Goal: Transaction & Acquisition: Book appointment/travel/reservation

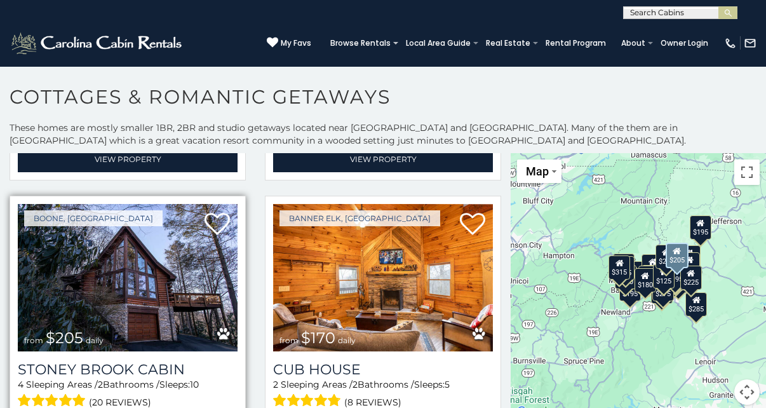
scroll to position [1064, 0]
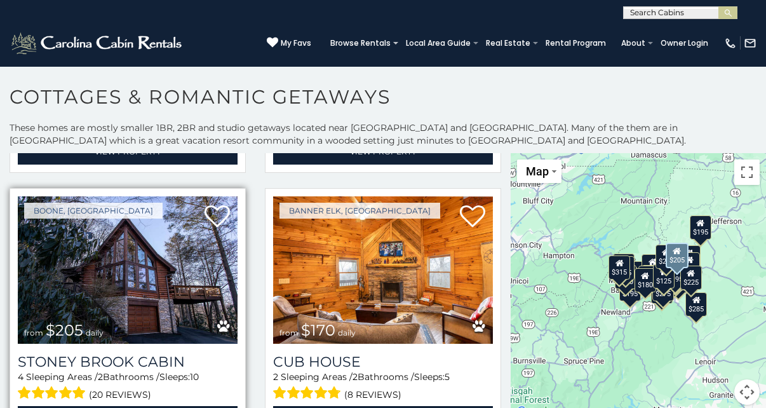
click at [159, 267] on img at bounding box center [128, 269] width 220 height 147
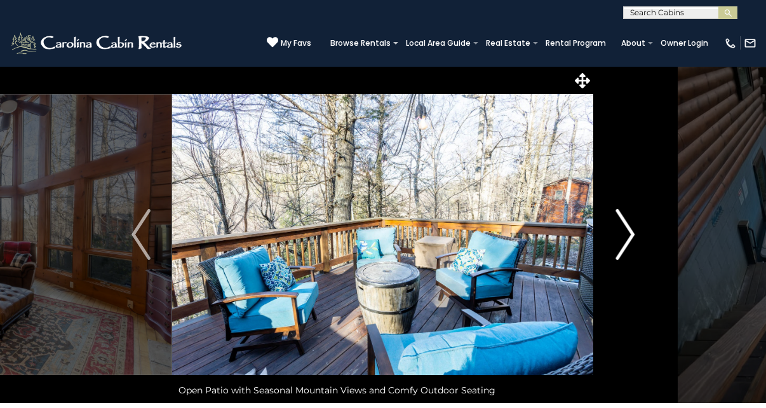
click at [630, 240] on img "Next" at bounding box center [625, 234] width 19 height 51
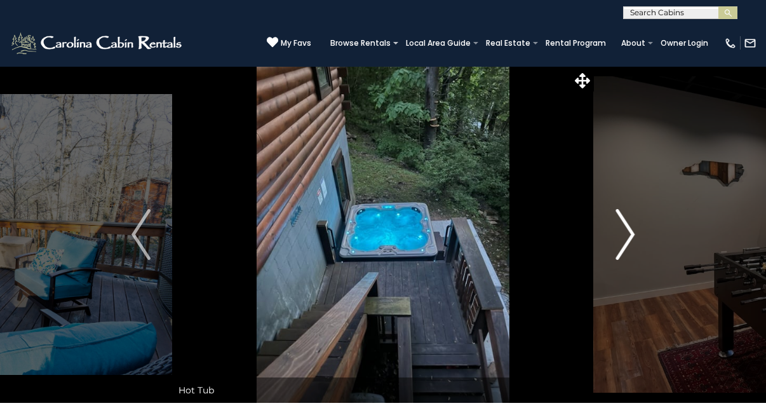
click at [630, 240] on img "Next" at bounding box center [625, 234] width 19 height 51
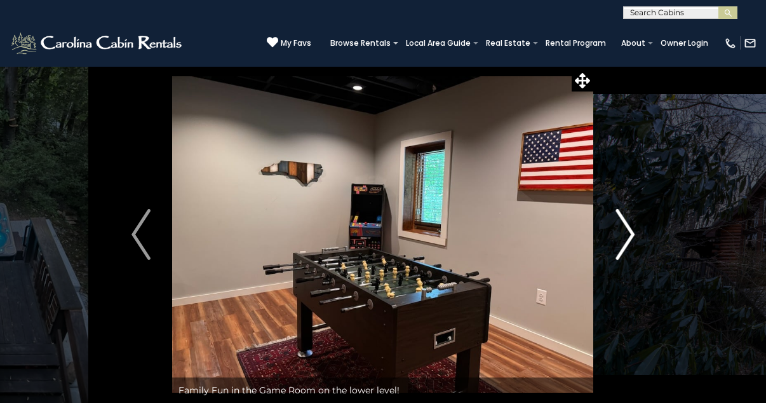
click at [629, 240] on img "Next" at bounding box center [625, 234] width 19 height 51
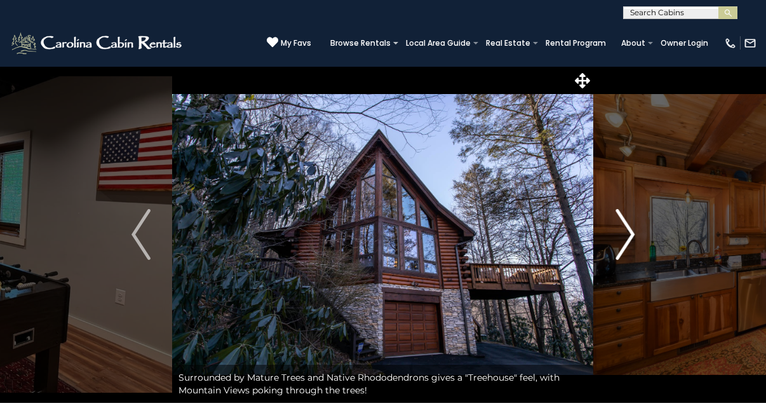
click at [629, 240] on img "Next" at bounding box center [625, 234] width 19 height 51
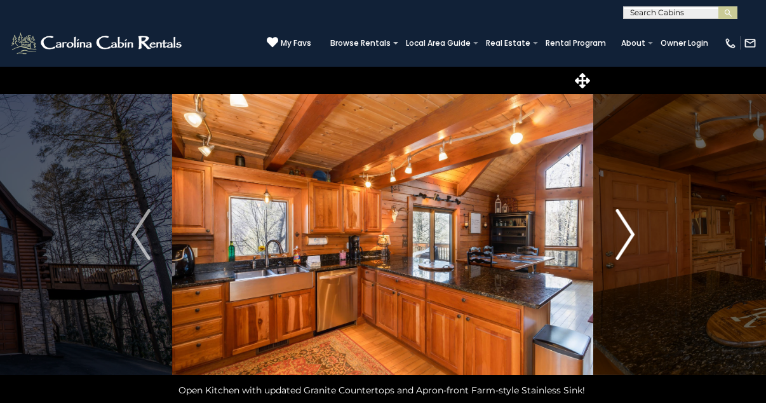
click at [629, 240] on img "Next" at bounding box center [625, 234] width 19 height 51
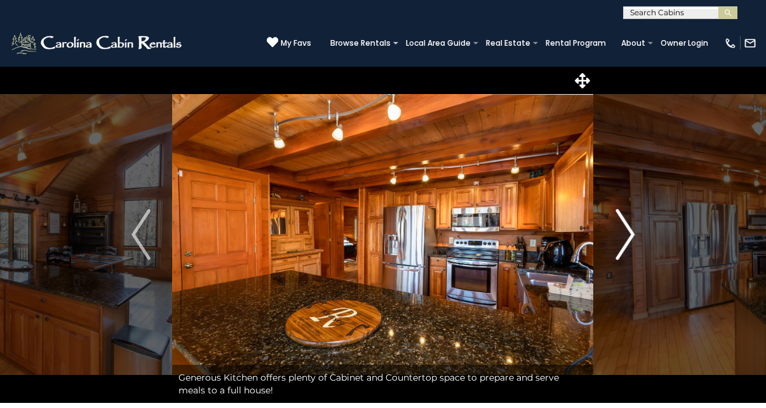
click at [629, 240] on img "Next" at bounding box center [625, 234] width 19 height 51
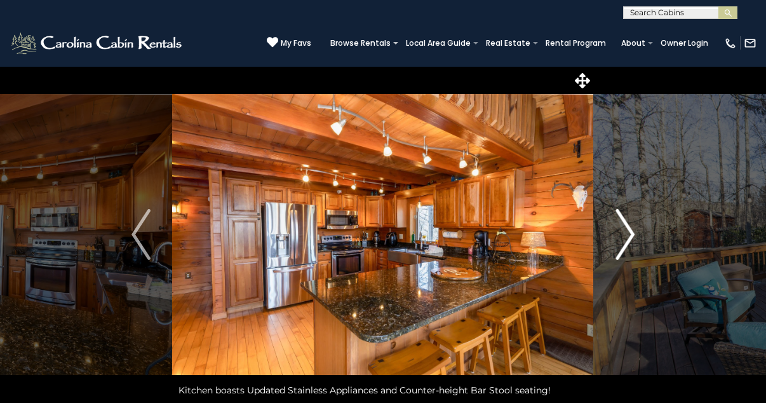
click at [629, 240] on img "Next" at bounding box center [625, 234] width 19 height 51
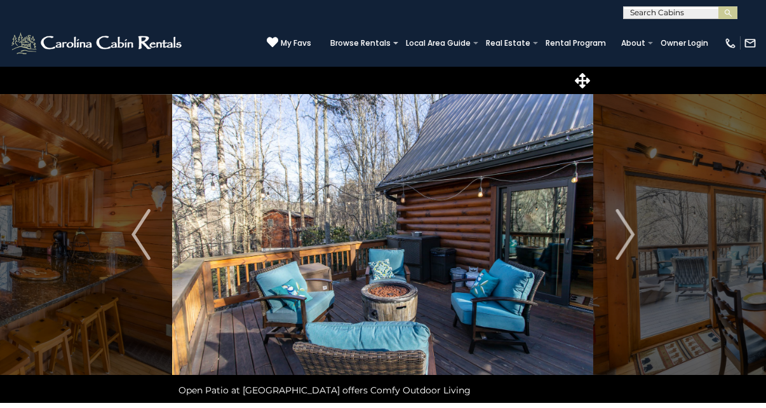
click at [203, 32] on div "(828) 295-6000 My Favs Browse Rentals Local Area Guide Activities & Attractions…" at bounding box center [383, 43] width 766 height 48
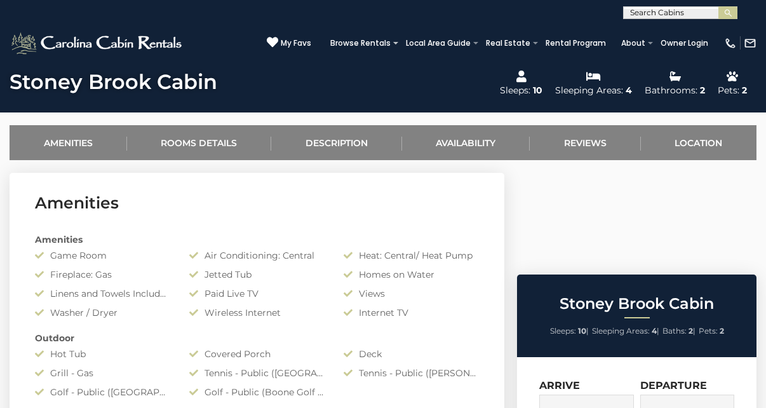
scroll to position [452, 0]
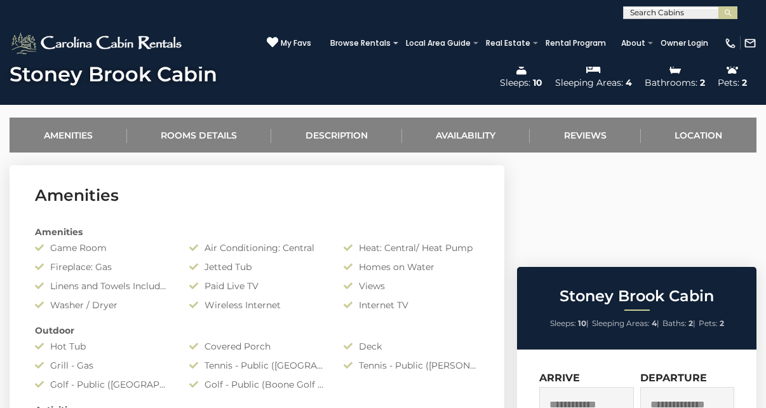
click at [564, 387] on input "text" at bounding box center [586, 404] width 95 height 35
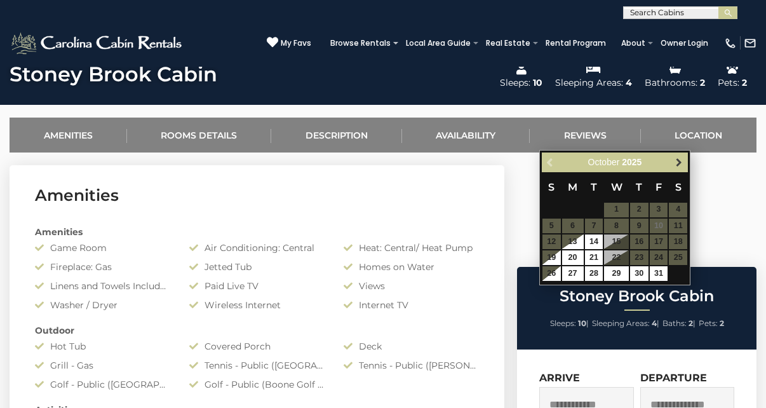
click at [679, 162] on span "Next" at bounding box center [679, 162] width 10 height 10
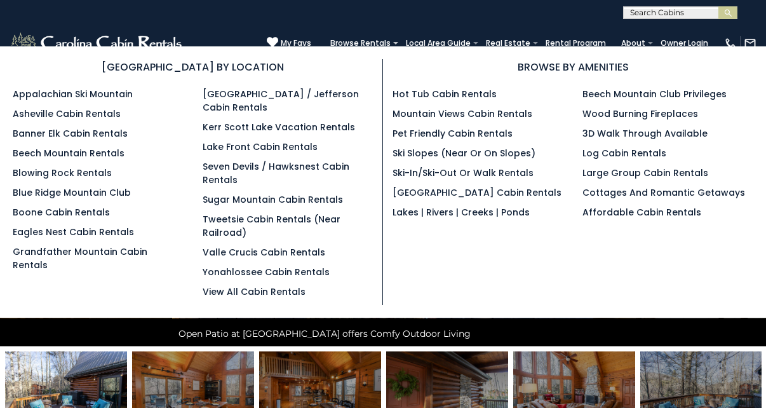
scroll to position [1, 0]
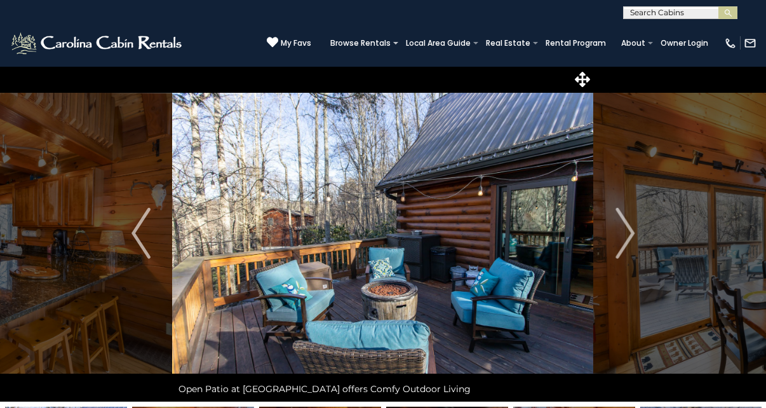
click at [152, 42] on img at bounding box center [98, 42] width 176 height 25
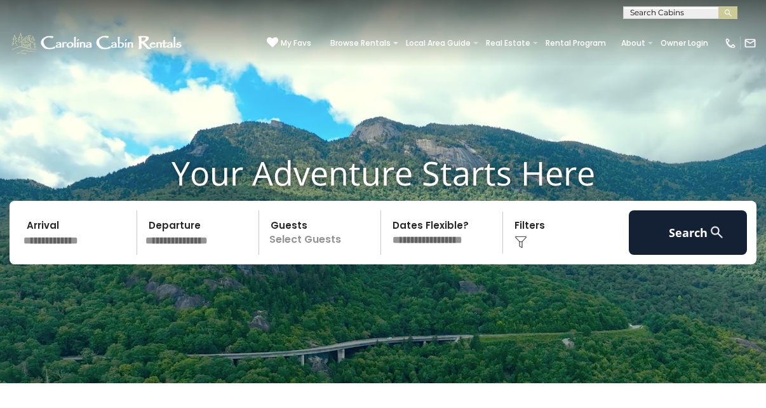
click at [42, 250] on input "text" at bounding box center [78, 232] width 118 height 44
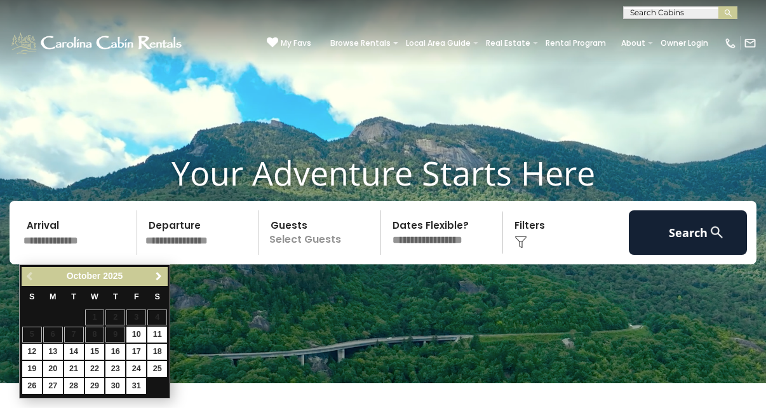
click at [161, 276] on span "Next" at bounding box center [159, 276] width 10 height 10
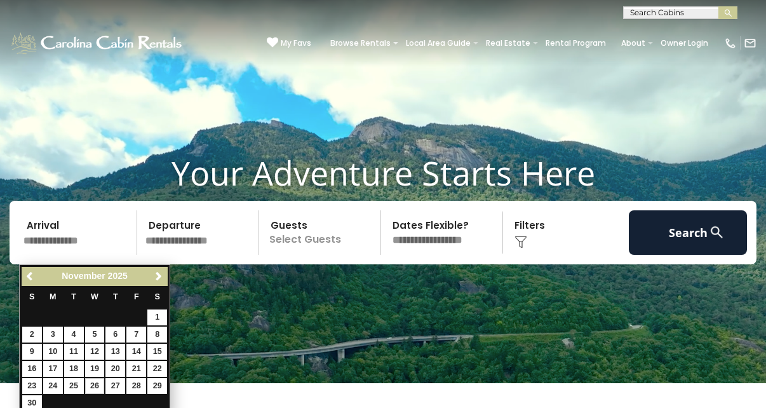
click at [94, 384] on link "26" at bounding box center [95, 386] width 20 height 16
type input "********"
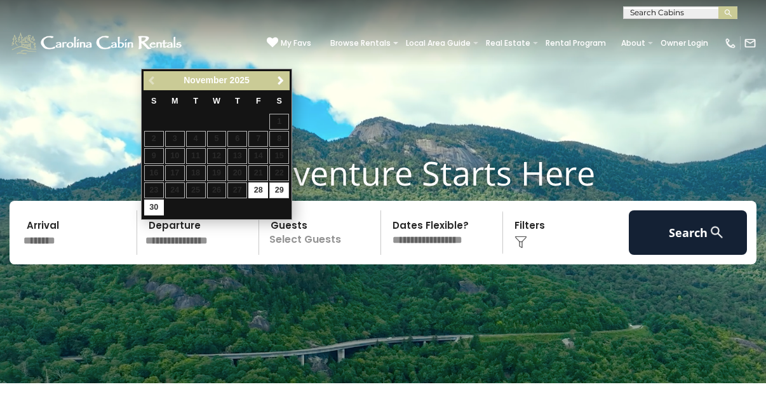
click at [280, 189] on link "29" at bounding box center [279, 190] width 20 height 16
type input "********"
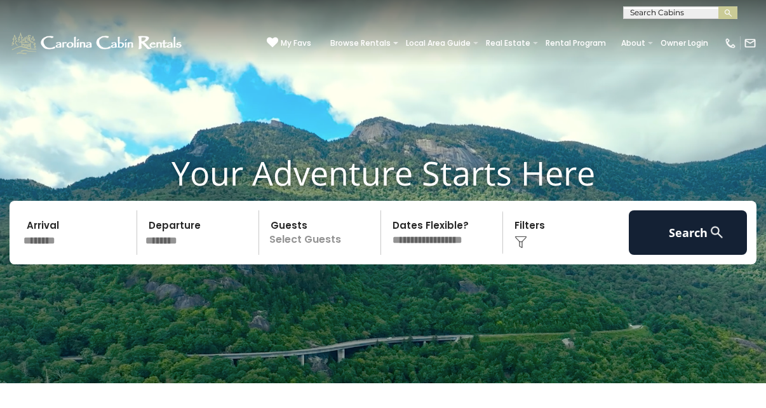
click at [304, 250] on p "Select Guests" at bounding box center [322, 232] width 118 height 44
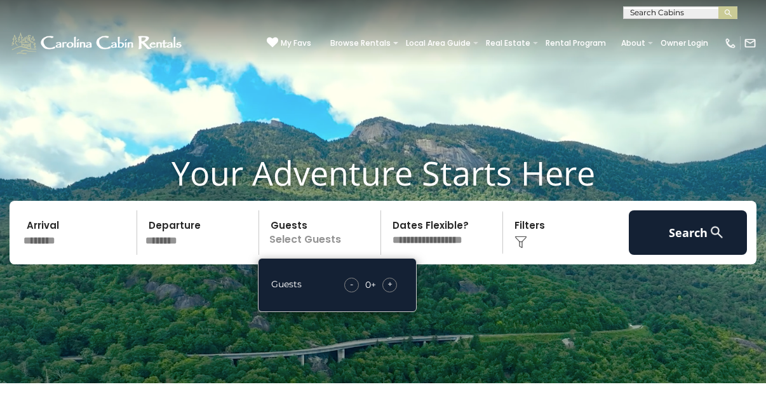
click at [392, 290] on span "+" at bounding box center [390, 284] width 5 height 13
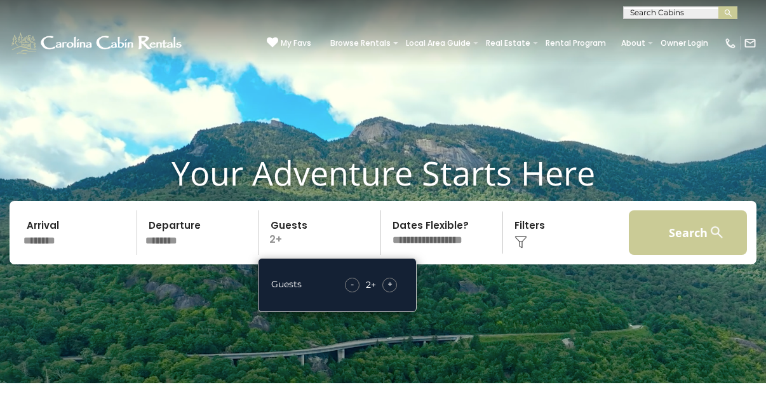
click at [693, 246] on button "Search" at bounding box center [688, 232] width 118 height 44
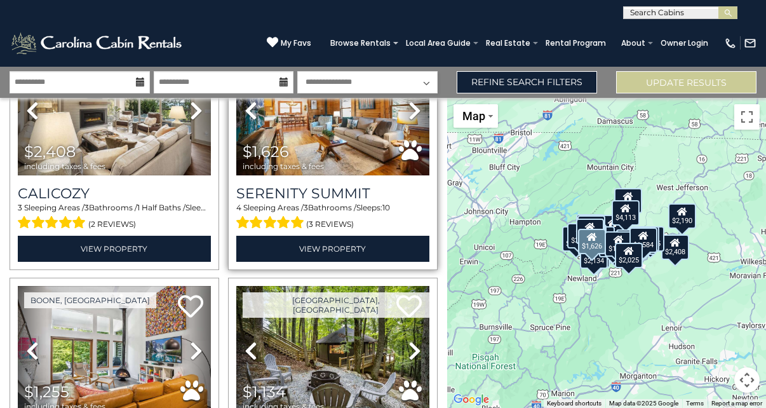
scroll to position [160, 0]
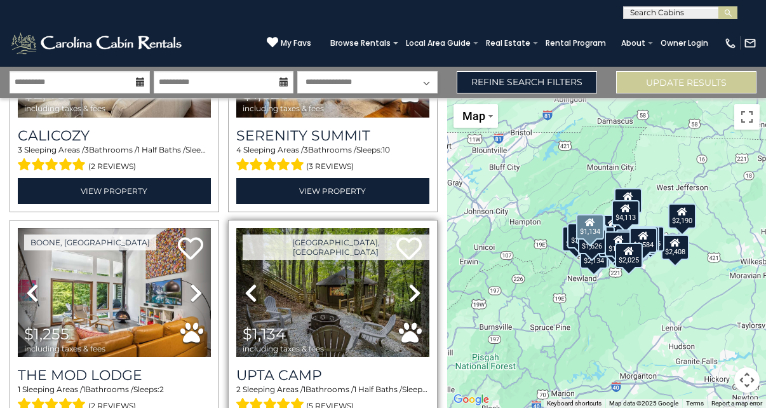
click at [410, 288] on icon at bounding box center [415, 293] width 13 height 20
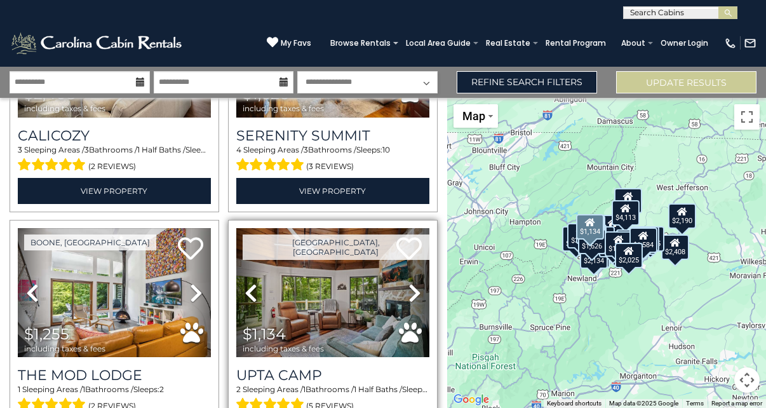
click at [410, 288] on icon at bounding box center [415, 293] width 13 height 20
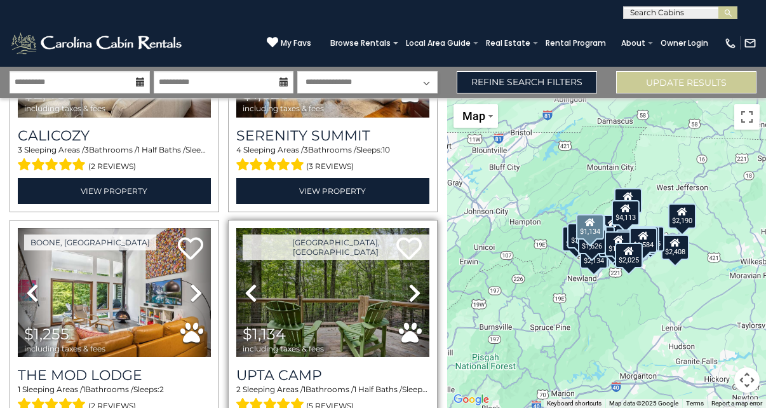
click at [410, 288] on icon at bounding box center [415, 293] width 13 height 20
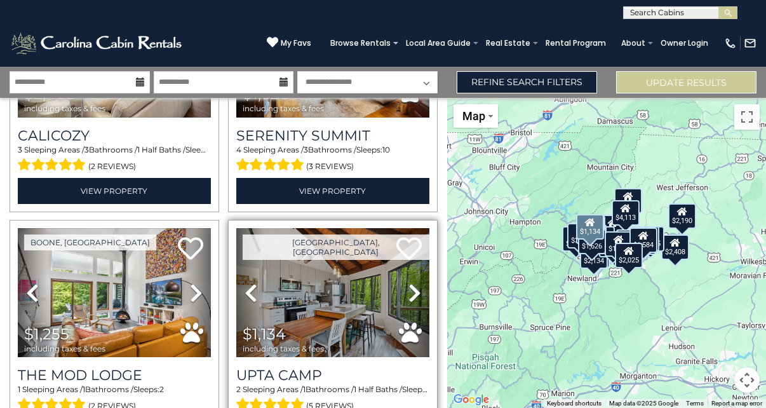
scroll to position [161, 0]
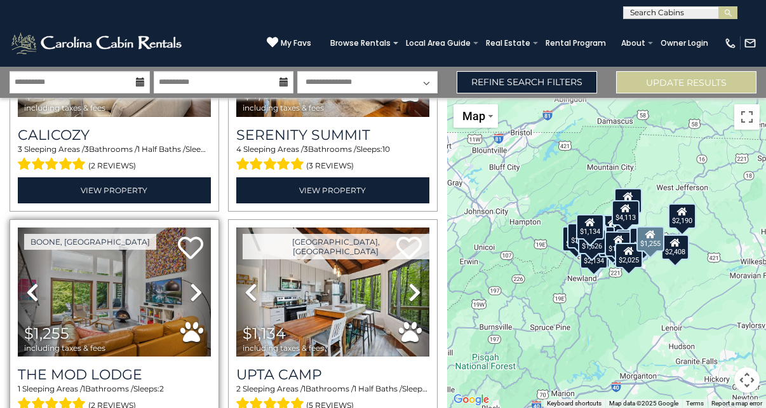
click at [194, 289] on icon at bounding box center [196, 292] width 13 height 20
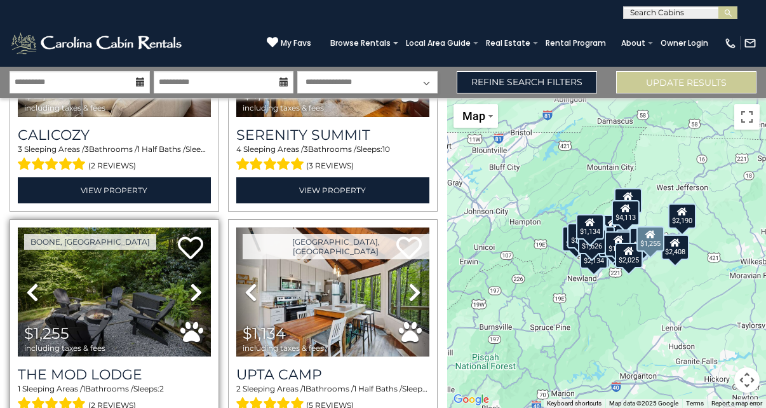
click at [194, 289] on icon at bounding box center [196, 292] width 13 height 20
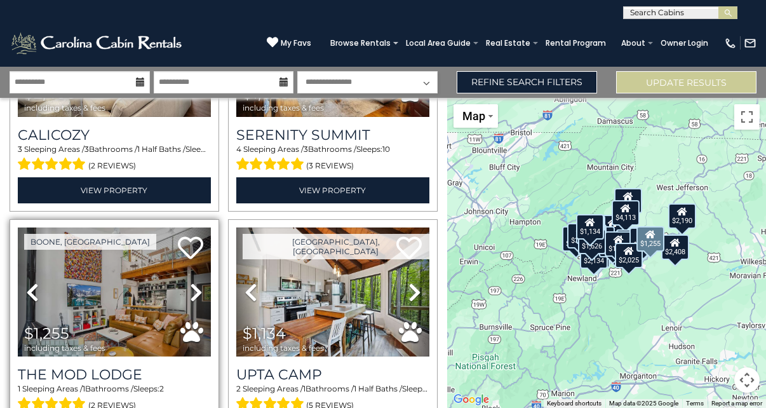
click at [194, 289] on icon at bounding box center [196, 292] width 13 height 20
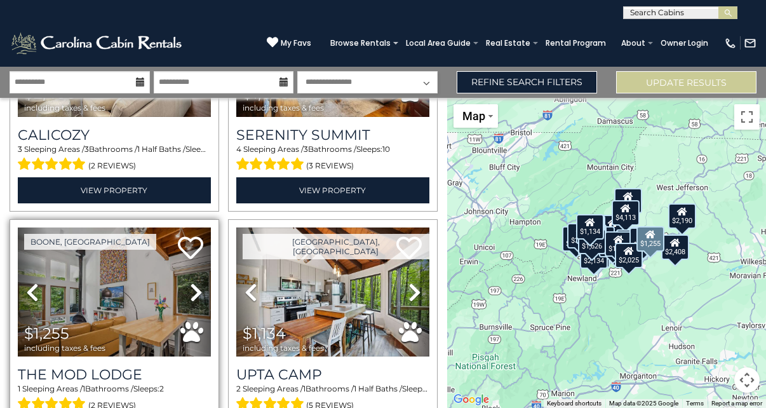
click at [194, 289] on icon at bounding box center [196, 292] width 13 height 20
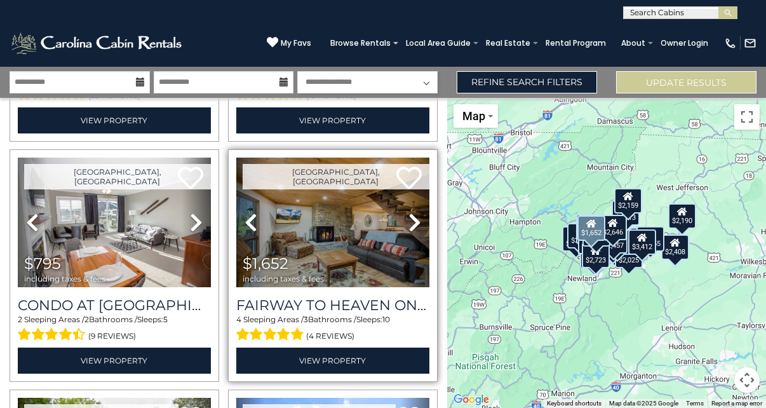
scroll to position [1911, 0]
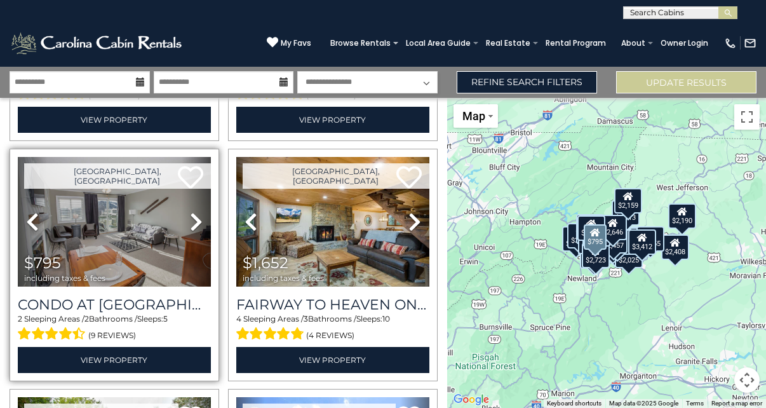
click at [193, 212] on icon at bounding box center [196, 222] width 13 height 20
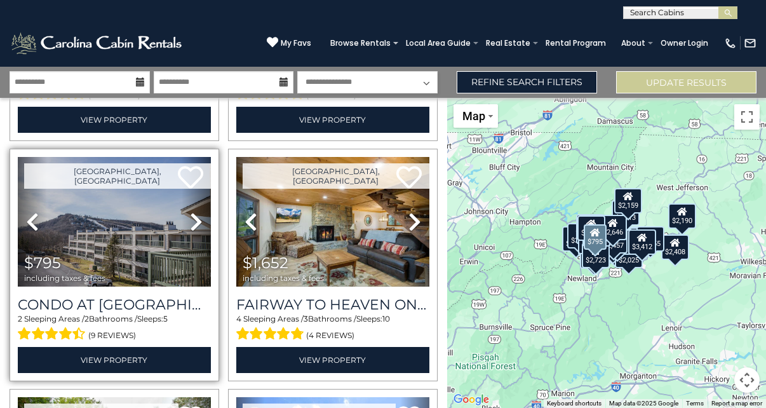
click at [193, 212] on icon at bounding box center [196, 222] width 13 height 20
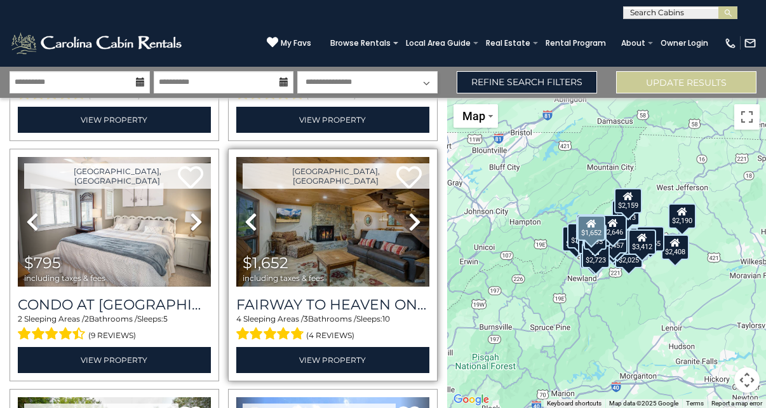
click at [409, 212] on icon at bounding box center [415, 222] width 13 height 20
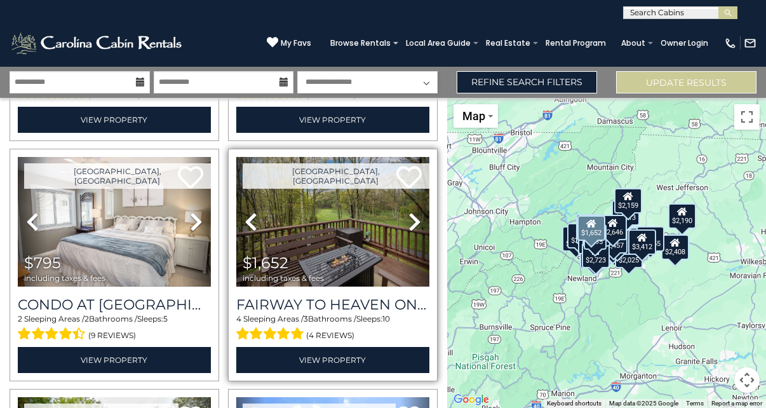
click at [409, 212] on icon at bounding box center [415, 222] width 13 height 20
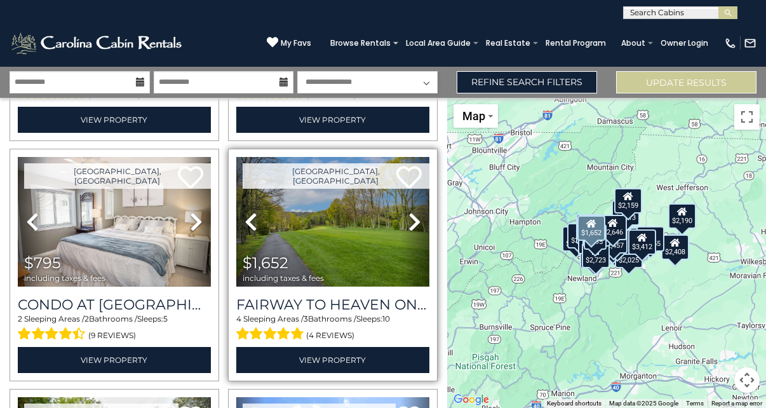
click at [409, 212] on icon at bounding box center [415, 222] width 13 height 20
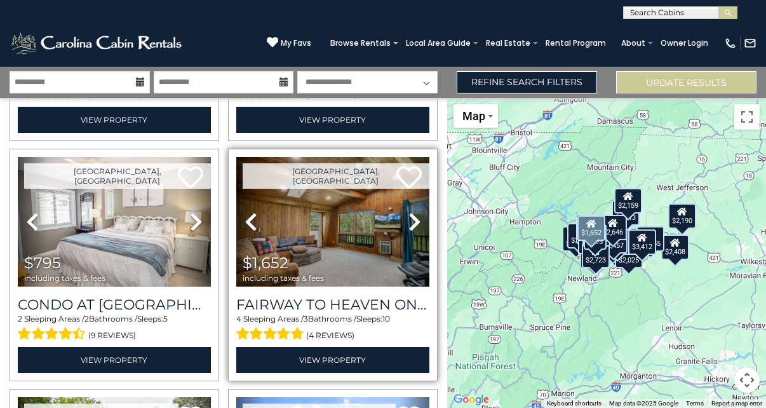
click at [409, 212] on icon at bounding box center [415, 222] width 13 height 20
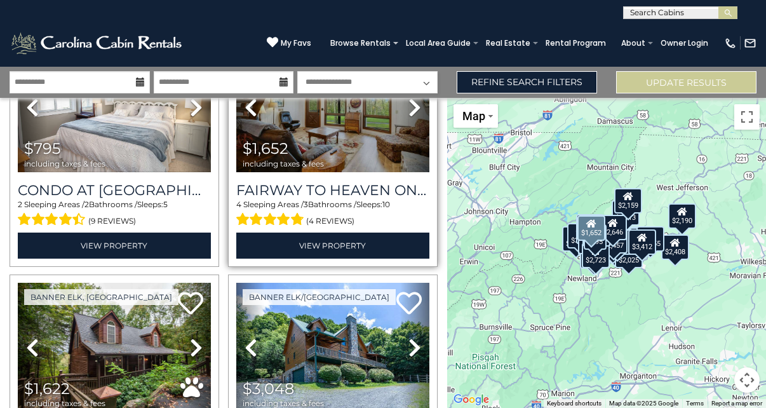
scroll to position [2108, 0]
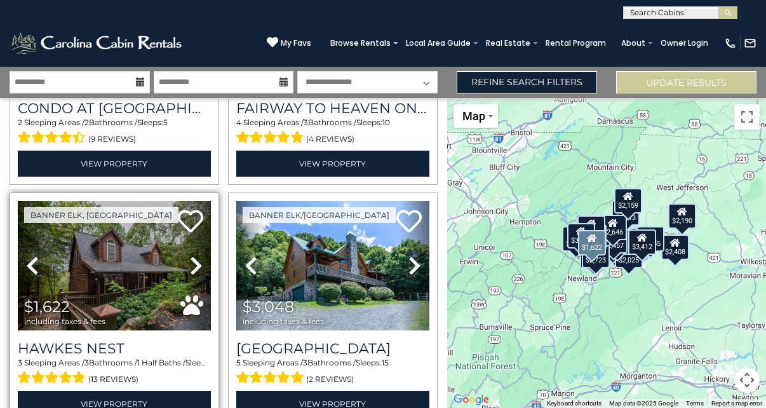
click at [192, 255] on icon at bounding box center [196, 265] width 13 height 20
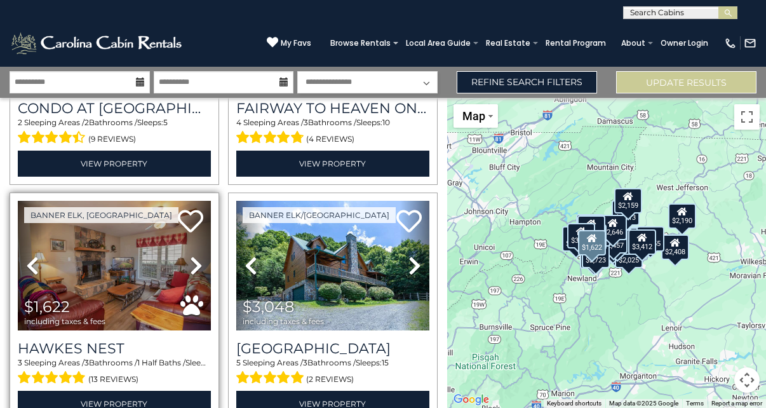
click at [192, 255] on icon at bounding box center [196, 265] width 13 height 20
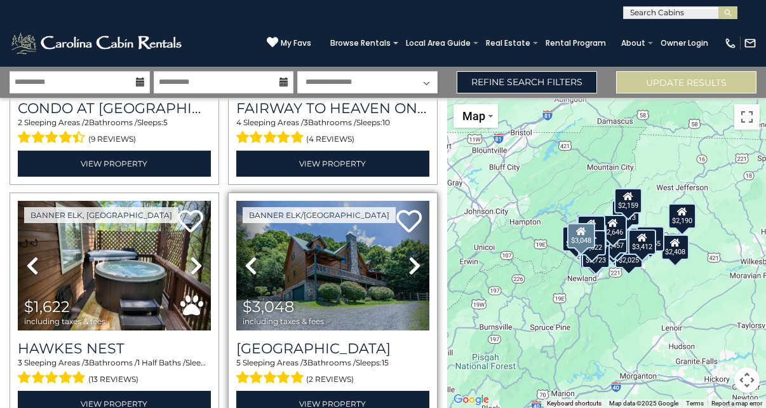
click at [412, 255] on icon at bounding box center [415, 265] width 13 height 20
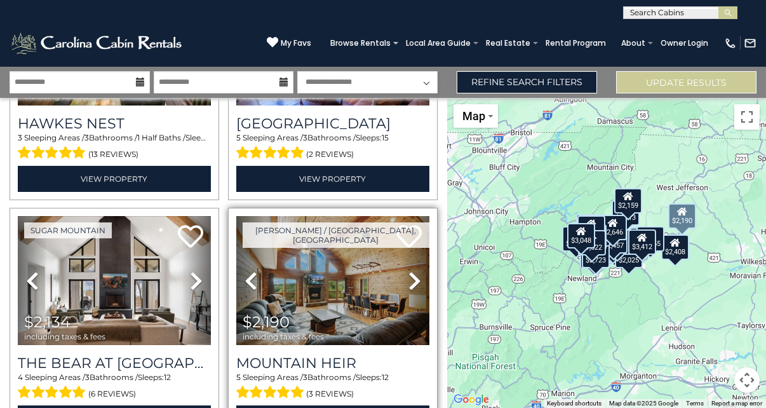
scroll to position [2331, 0]
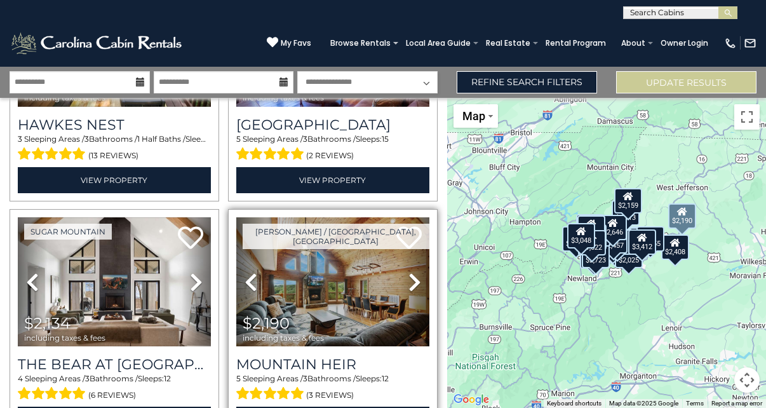
click at [409, 272] on icon at bounding box center [415, 282] width 13 height 20
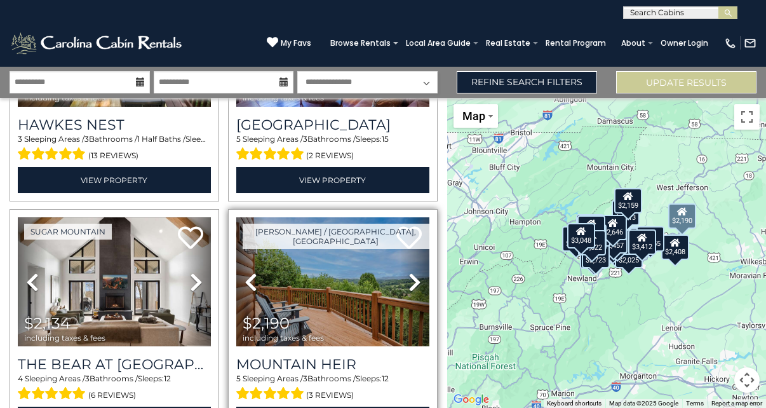
click at [409, 272] on icon at bounding box center [415, 282] width 13 height 20
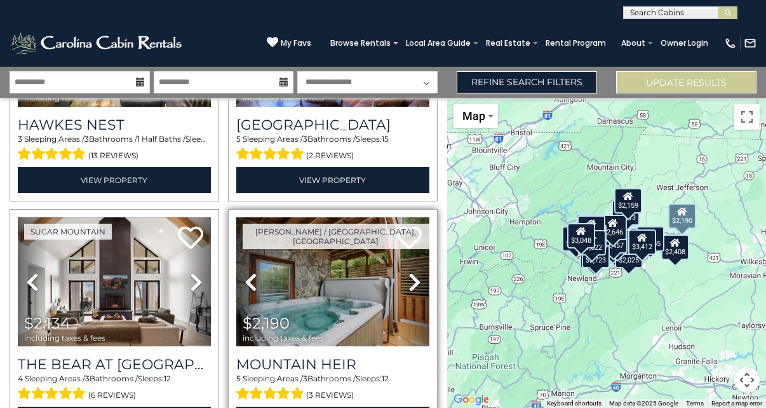
click at [409, 272] on icon at bounding box center [415, 282] width 13 height 20
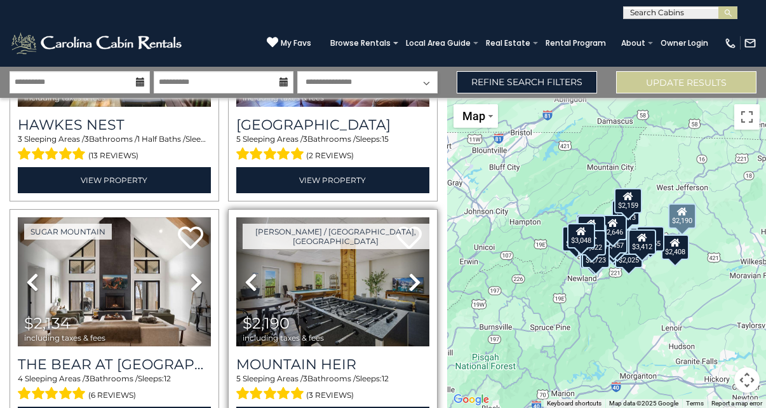
click at [409, 272] on icon at bounding box center [415, 282] width 13 height 20
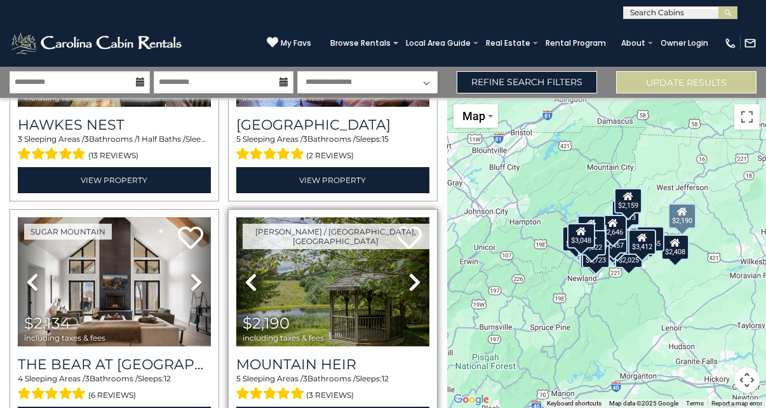
click at [409, 272] on icon at bounding box center [415, 282] width 13 height 20
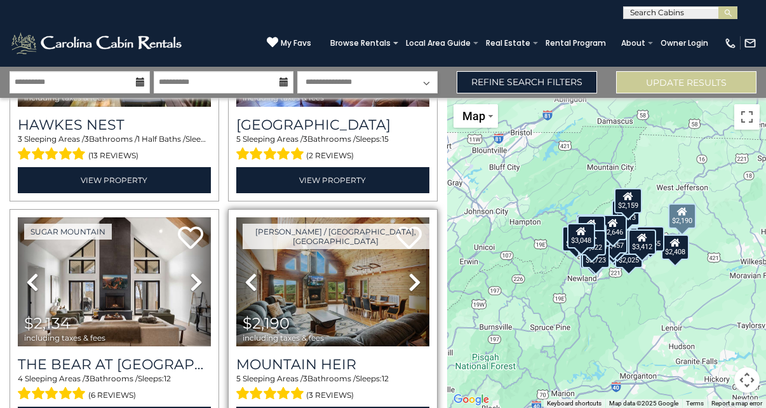
click at [409, 272] on icon at bounding box center [415, 282] width 13 height 20
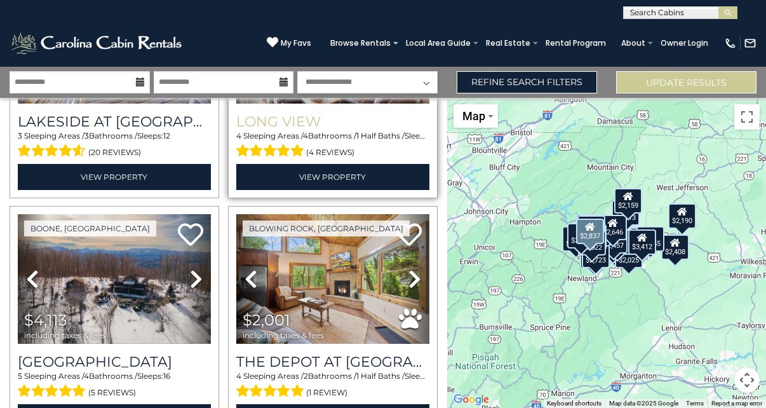
scroll to position [2817, 0]
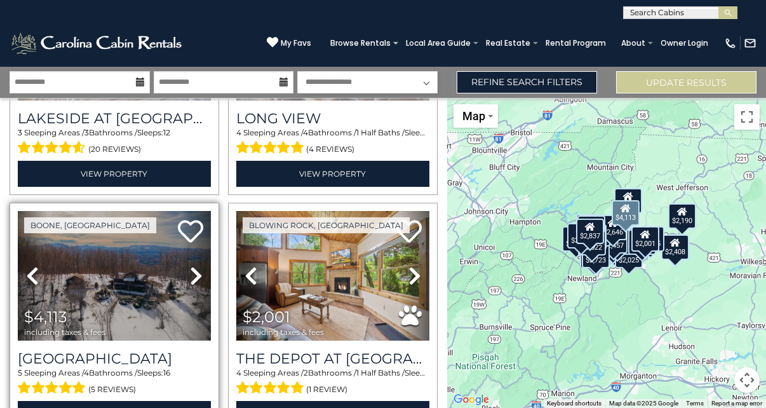
click at [193, 266] on icon at bounding box center [196, 276] width 13 height 20
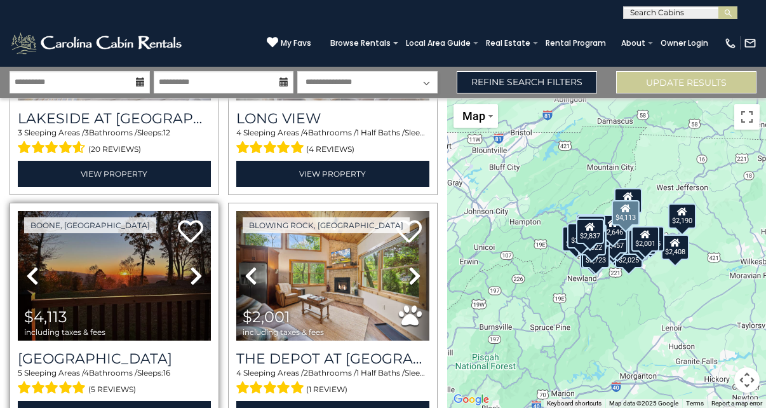
click at [193, 266] on icon at bounding box center [196, 276] width 13 height 20
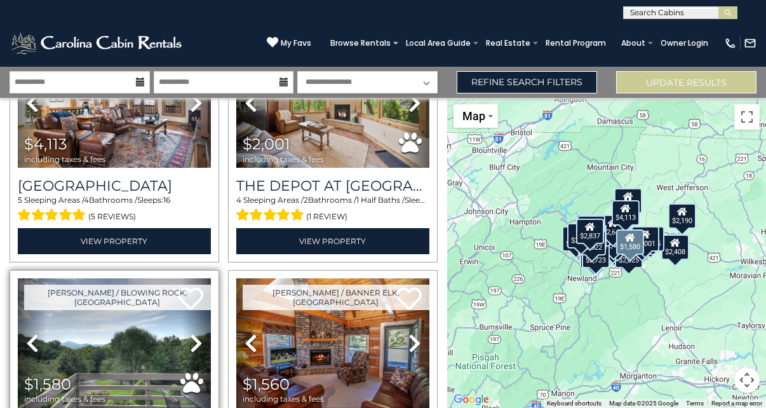
scroll to position [3019, 0]
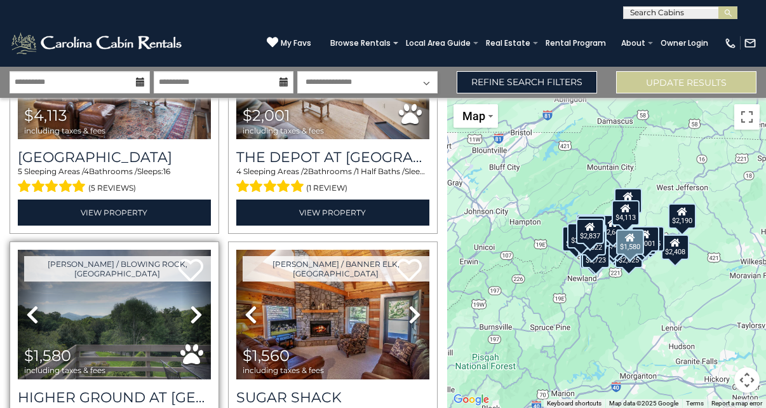
click at [194, 304] on icon at bounding box center [196, 314] width 13 height 20
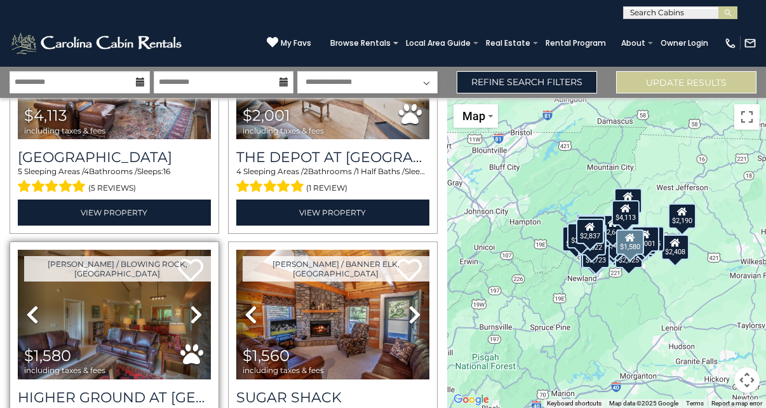
click at [194, 304] on icon at bounding box center [196, 314] width 13 height 20
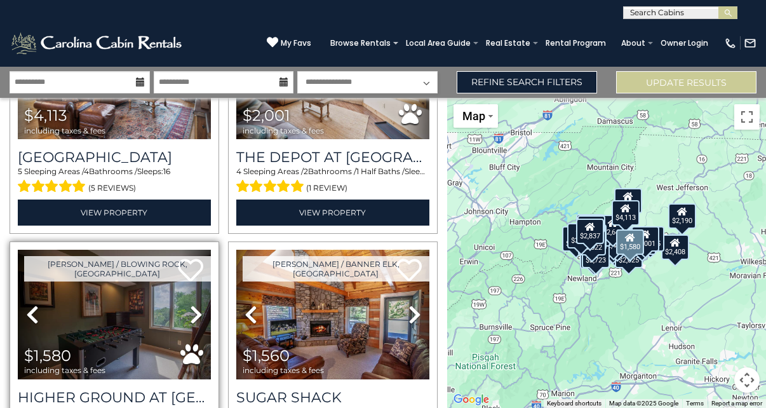
click at [194, 304] on icon at bounding box center [196, 314] width 13 height 20
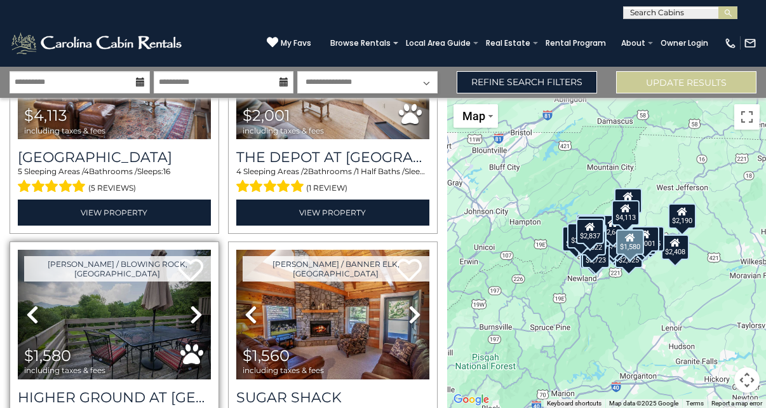
click at [194, 304] on icon at bounding box center [196, 314] width 13 height 20
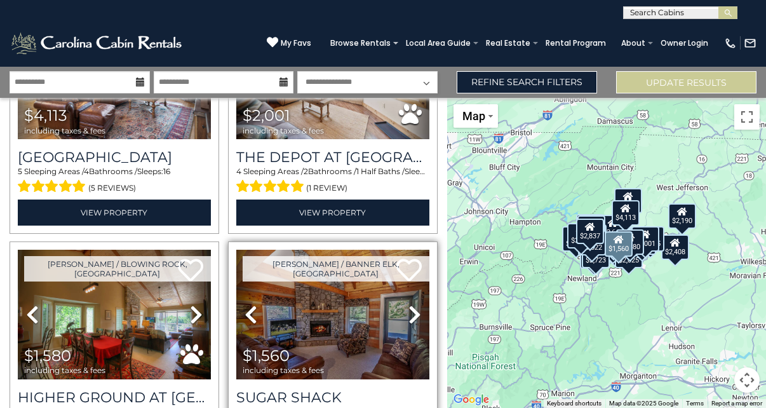
click at [409, 304] on icon at bounding box center [415, 314] width 13 height 20
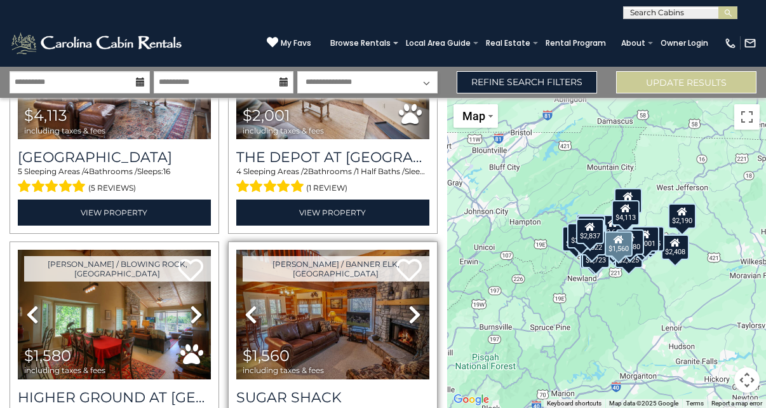
click at [409, 304] on icon at bounding box center [415, 314] width 13 height 20
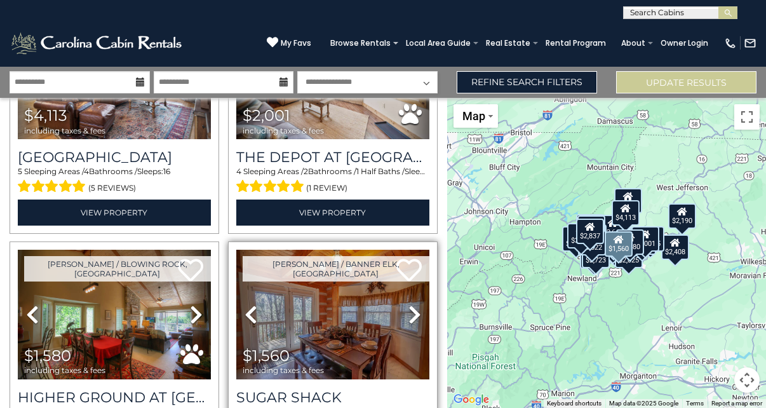
click at [409, 304] on icon at bounding box center [415, 314] width 13 height 20
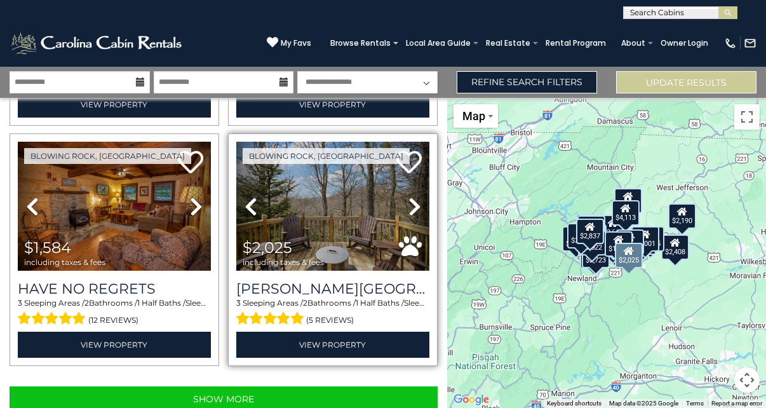
scroll to position [3366, 0]
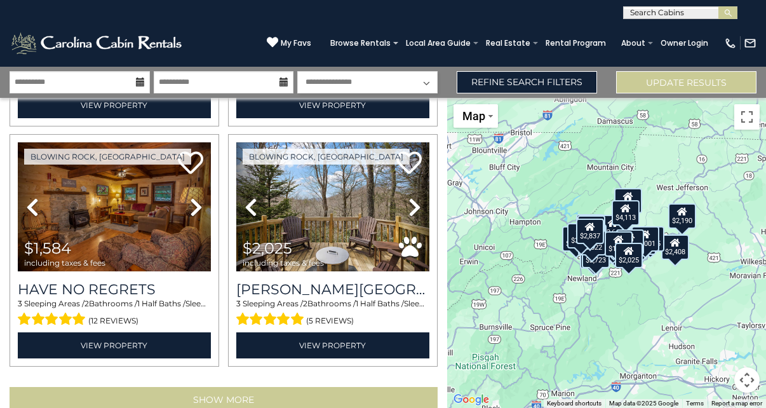
click at [304, 387] on button "Show More" at bounding box center [224, 399] width 428 height 25
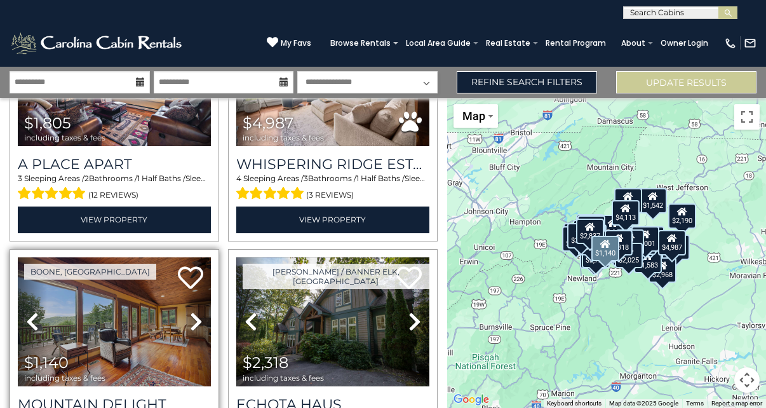
click at [190, 311] on icon at bounding box center [196, 321] width 13 height 20
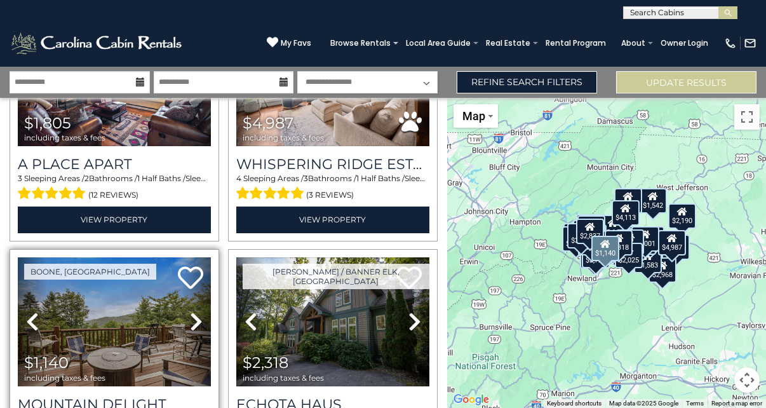
click at [190, 311] on icon at bounding box center [196, 321] width 13 height 20
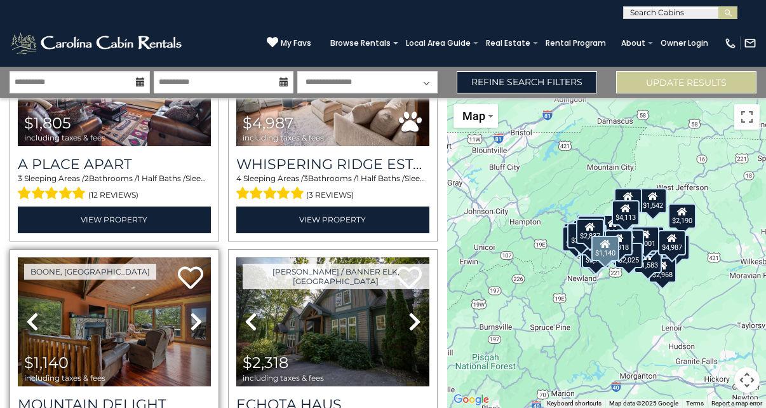
click at [190, 311] on icon at bounding box center [196, 321] width 13 height 20
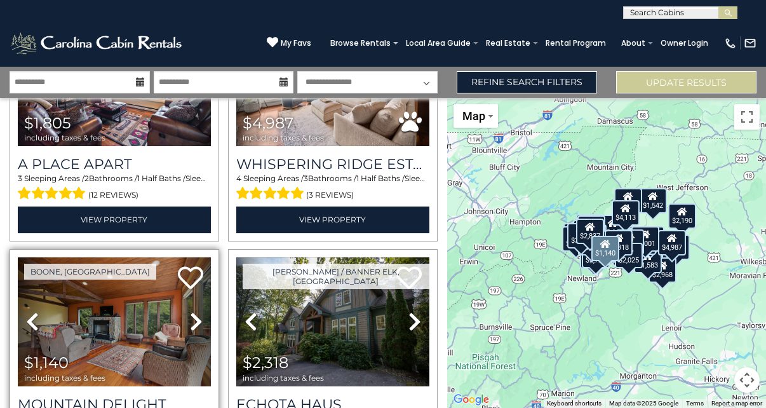
click at [190, 311] on icon at bounding box center [196, 321] width 13 height 20
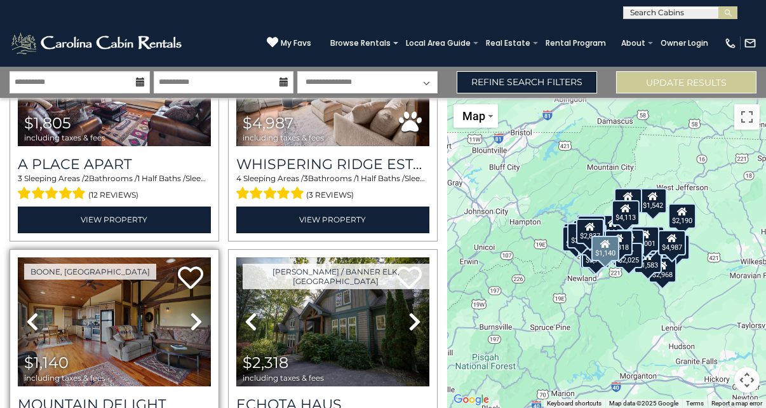
click at [190, 311] on icon at bounding box center [196, 321] width 13 height 20
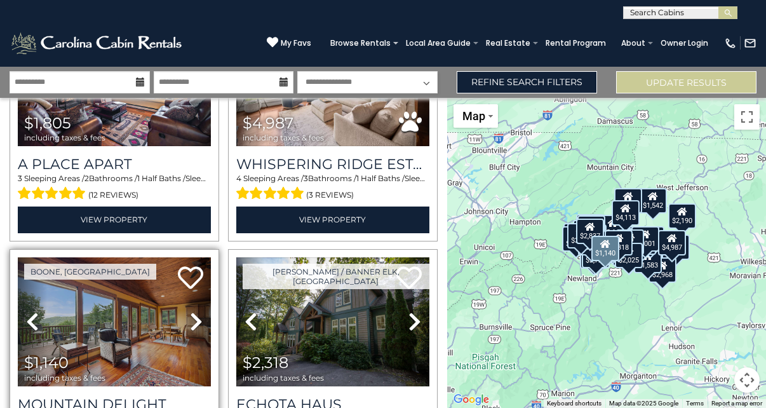
click at [190, 311] on icon at bounding box center [196, 321] width 13 height 20
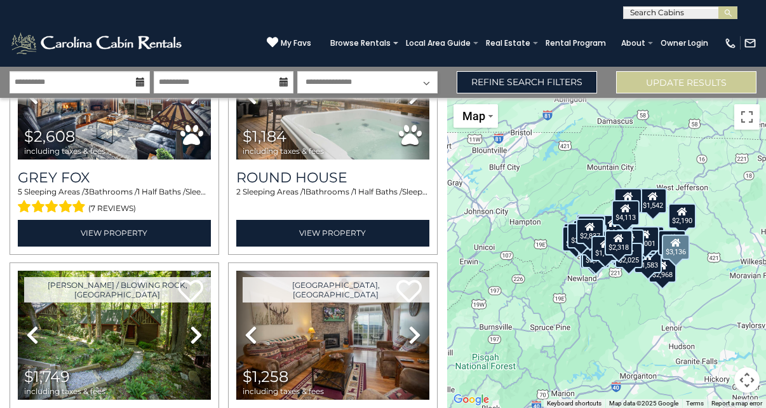
scroll to position [4714, 0]
